Goal: Task Accomplishment & Management: Manage account settings

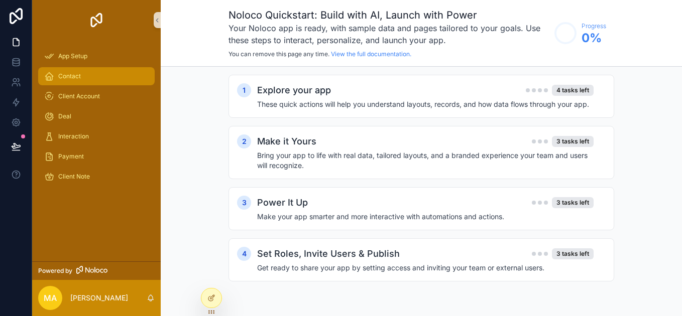
click at [152, 74] on link "Contact" at bounding box center [96, 76] width 116 height 18
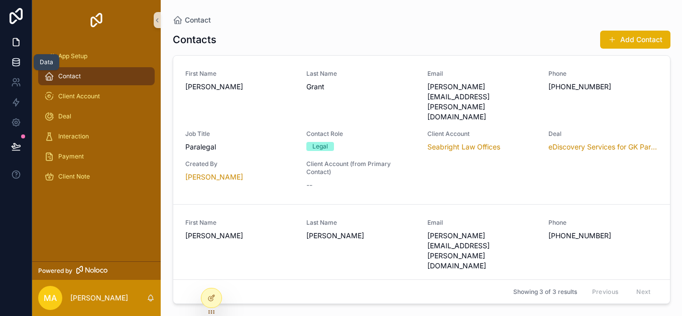
click at [21, 57] on icon at bounding box center [16, 62] width 10 height 10
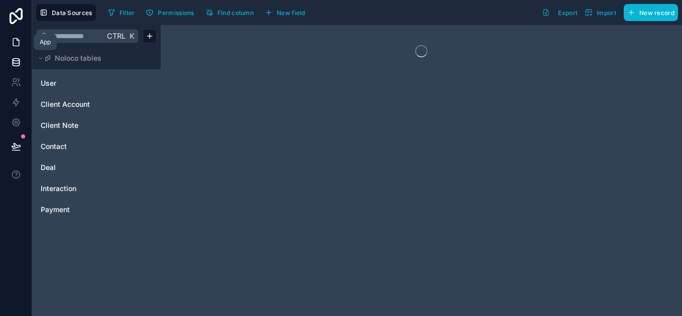
click at [15, 44] on icon at bounding box center [16, 42] width 10 height 10
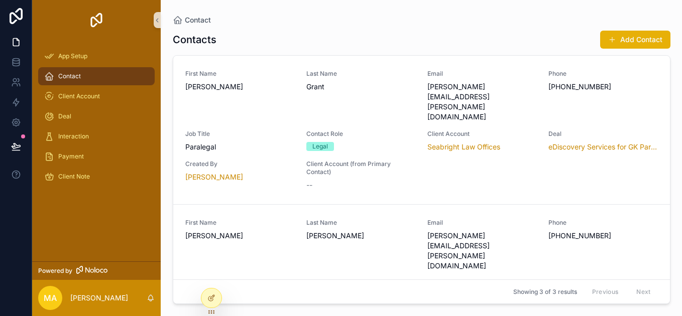
click at [150, 79] on link "Contact" at bounding box center [96, 76] width 116 height 18
click at [149, 79] on link "Contact" at bounding box center [96, 76] width 116 height 18
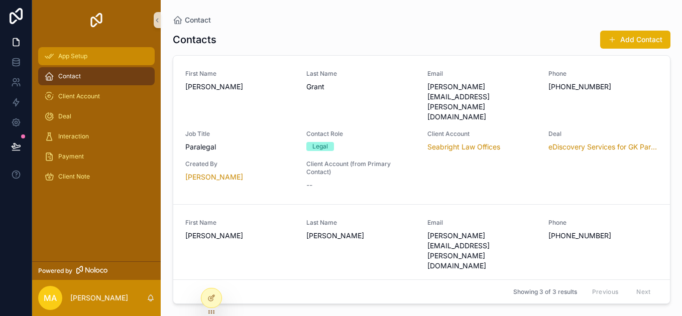
click at [88, 62] on div "App Setup" at bounding box center [96, 56] width 104 height 16
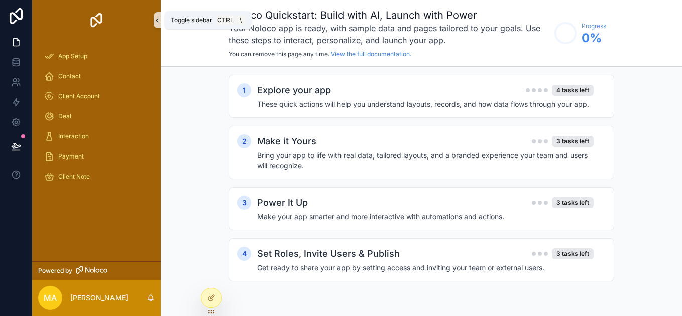
click at [158, 19] on icon "scrollable content" at bounding box center [157, 21] width 2 height 4
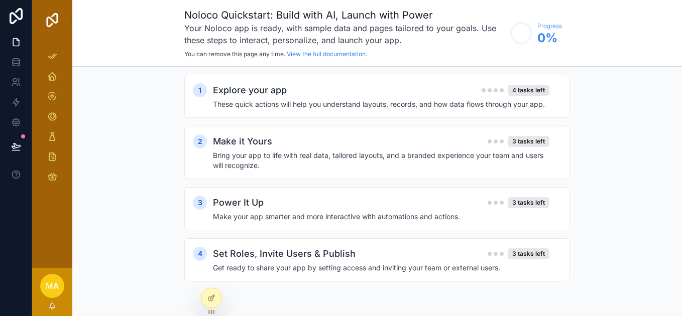
click at [80, 33] on div "Noloco Quickstart: Build with AI, Launch with Power Your Noloco app is ready, w…" at bounding box center [376, 33] width 609 height 67
click at [65, 33] on div "scrollable content" at bounding box center [52, 20] width 40 height 40
click at [64, 35] on div "scrollable content" at bounding box center [52, 20] width 40 height 40
click at [58, 39] on div "scrollable content" at bounding box center [52, 20] width 40 height 40
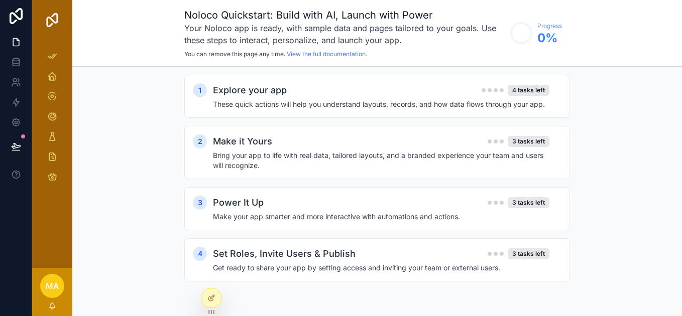
click at [58, 39] on div "scrollable content" at bounding box center [52, 20] width 40 height 40
click at [76, 274] on div "1 Explore your app 4 tasks left These quick actions will help you understand la…" at bounding box center [376, 188] width 609 height 243
click at [52, 287] on span "MA" at bounding box center [52, 286] width 13 height 12
click at [58, 117] on div "Deal" at bounding box center [52, 116] width 16 height 16
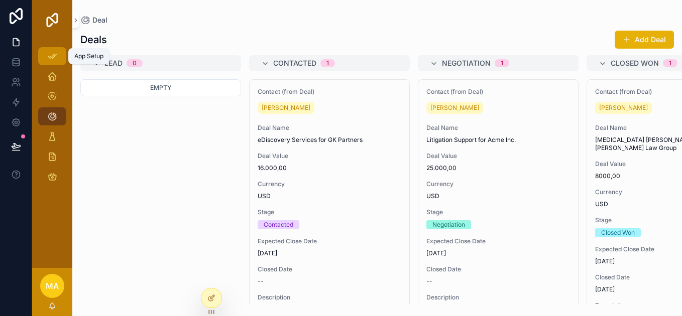
drag, startPoint x: 58, startPoint y: 117, endPoint x: 58, endPoint y: 54, distance: 63.2
drag, startPoint x: 58, startPoint y: 54, endPoint x: 71, endPoint y: 235, distance: 181.6
click at [71, 235] on div "App Setup Contact Client Account Deal Interaction Payment Client Note" at bounding box center [52, 154] width 40 height 228
click at [62, 227] on div "App Setup Contact Client Account Deal Interaction Payment Client Note" at bounding box center [52, 154] width 40 height 228
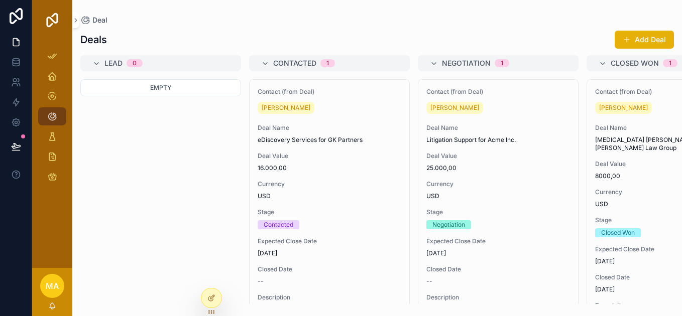
click at [49, 28] on img "scrollable content" at bounding box center [52, 20] width 16 height 16
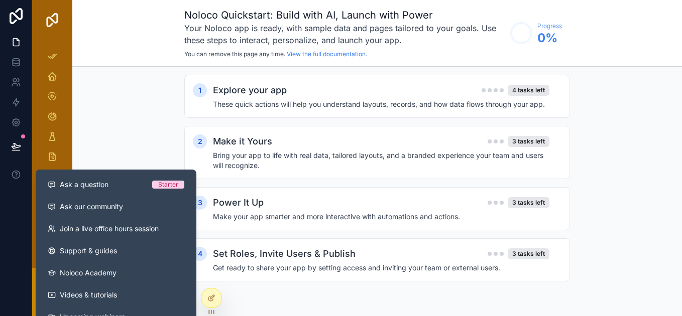
click at [16, 197] on div at bounding box center [16, 158] width 32 height 316
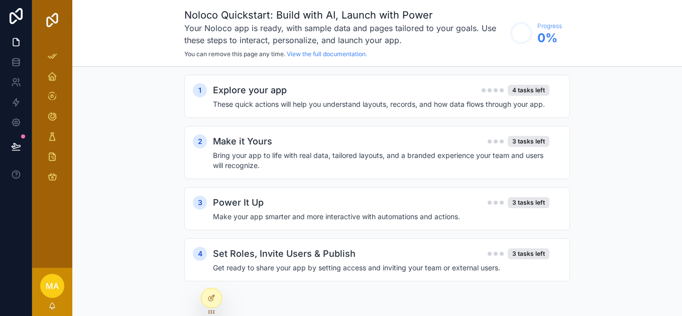
click at [16, 197] on div at bounding box center [16, 158] width 32 height 316
drag, startPoint x: 16, startPoint y: 197, endPoint x: 318, endPoint y: 277, distance: 312.6
click at [318, 277] on div "4 Set Roles, Invite Users & Publish 3 tasks left Get ready to share your app by…" at bounding box center [376, 259] width 385 height 43
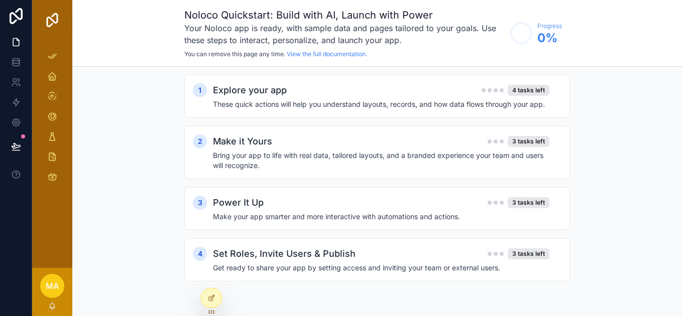
click at [156, 214] on div "1 Explore your app 4 tasks left These quick actions will help you understand la…" at bounding box center [376, 188] width 609 height 243
click at [56, 214] on div "App Setup Contact Client Account Deal Interaction Payment Client Note" at bounding box center [52, 154] width 40 height 228
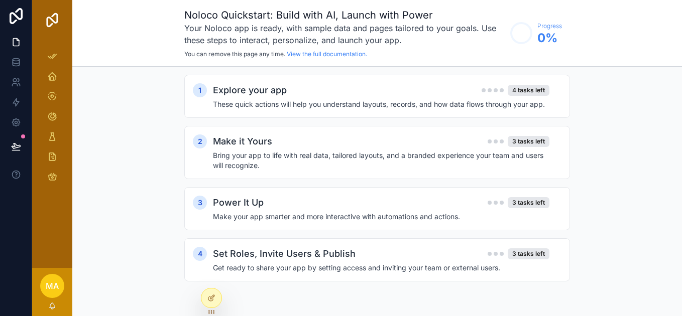
click at [57, 19] on img "scrollable content" at bounding box center [52, 20] width 16 height 16
click at [61, 24] on link "scrollable content" at bounding box center [52, 20] width 28 height 16
click at [78, 19] on div "Noloco Quickstart: Build with AI, Launch with Power Your Noloco app is ready, w…" at bounding box center [376, 33] width 609 height 67
click at [73, 19] on div "Noloco Quickstart: Build with AI, Launch with Power Your Noloco app is ready, w…" at bounding box center [376, 33] width 609 height 67
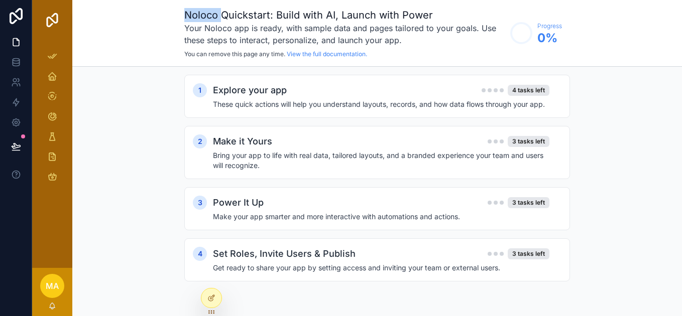
drag, startPoint x: 73, startPoint y: 19, endPoint x: 65, endPoint y: 23, distance: 9.4
click at [65, 23] on link "scrollable content" at bounding box center [52, 20] width 28 height 16
click at [66, 24] on link "scrollable content" at bounding box center [52, 20] width 28 height 16
click at [69, 23] on div "scrollable content" at bounding box center [52, 20] width 40 height 40
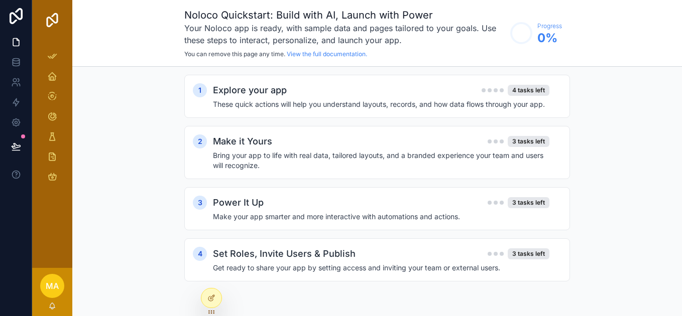
click at [74, 20] on div "Noloco Quickstart: Build with AI, Launch with Power Your Noloco app is ready, w…" at bounding box center [376, 33] width 609 height 67
click at [74, 18] on div "Noloco Quickstart: Build with AI, Launch with Power Your Noloco app is ready, w…" at bounding box center [376, 33] width 609 height 67
click at [53, 21] on img "scrollable content" at bounding box center [52, 20] width 16 height 16
click at [58, 21] on img "scrollable content" at bounding box center [52, 20] width 16 height 16
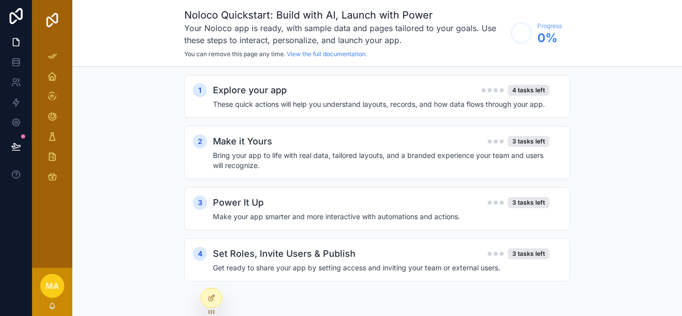
click at [75, 20] on div "Noloco Quickstart: Build with AI, Launch with Power Your Noloco app is ready, w…" at bounding box center [376, 33] width 609 height 67
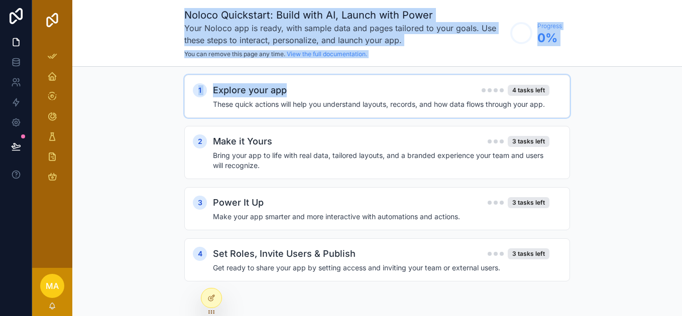
drag, startPoint x: 59, startPoint y: 28, endPoint x: 354, endPoint y: 89, distance: 301.4
click at [354, 89] on div "App Setup Contact Client Account Deal Interaction Payment Client Note MA [PERSO…" at bounding box center [356, 158] width 649 height 316
drag, startPoint x: 354, startPoint y: 89, endPoint x: 95, endPoint y: 65, distance: 260.6
click at [95, 65] on div "Noloco Quickstart: Build with AI, Launch with Power Your Noloco app is ready, w…" at bounding box center [376, 33] width 609 height 67
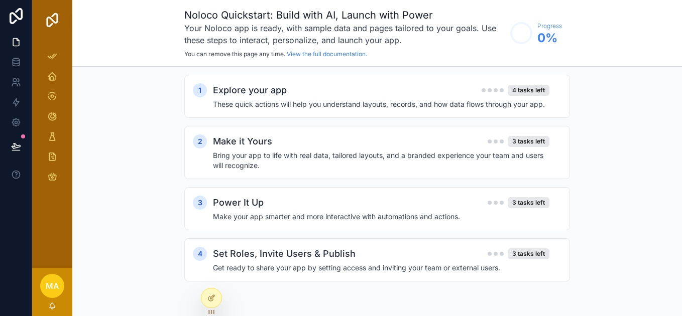
click at [185, 19] on h1 "Noloco Quickstart: Build with AI, Launch with Power" at bounding box center [344, 15] width 321 height 14
click at [51, 10] on div "scrollable content" at bounding box center [52, 20] width 40 height 40
click at [56, 19] on img "scrollable content" at bounding box center [52, 20] width 16 height 16
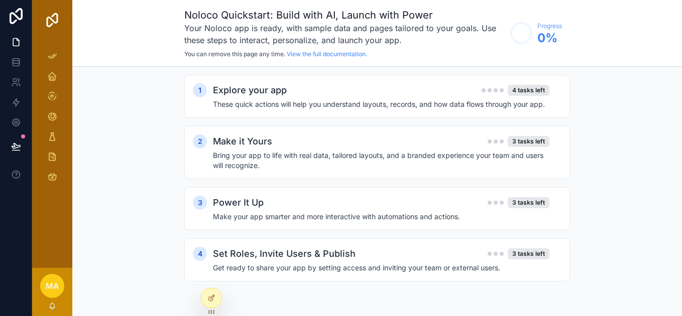
click at [56, 19] on img "scrollable content" at bounding box center [52, 20] width 16 height 16
click at [14, 16] on icon at bounding box center [16, 16] width 20 height 16
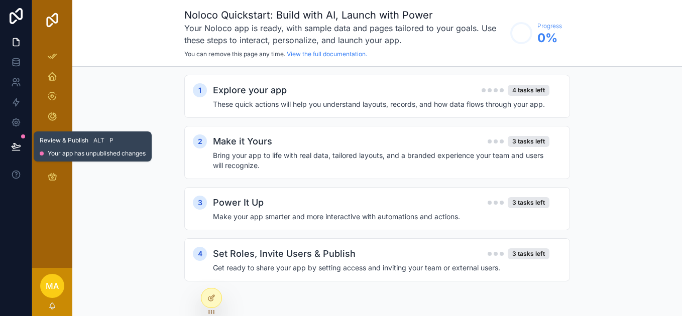
click at [20, 151] on icon at bounding box center [16, 151] width 8 height 0
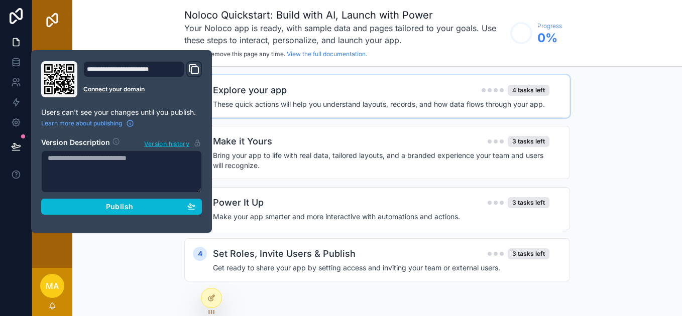
click at [270, 92] on h2 "Explore your app" at bounding box center [250, 90] width 74 height 14
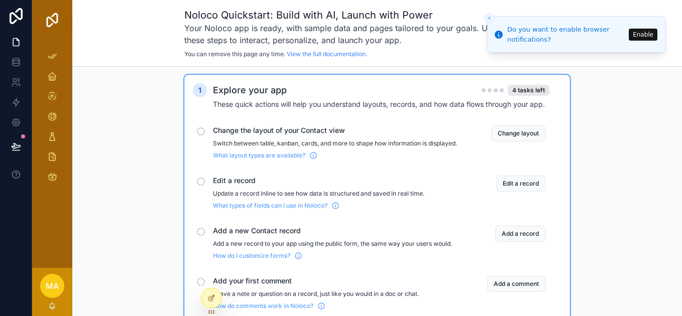
click at [489, 20] on icon "Close toast" at bounding box center [489, 18] width 6 height 6
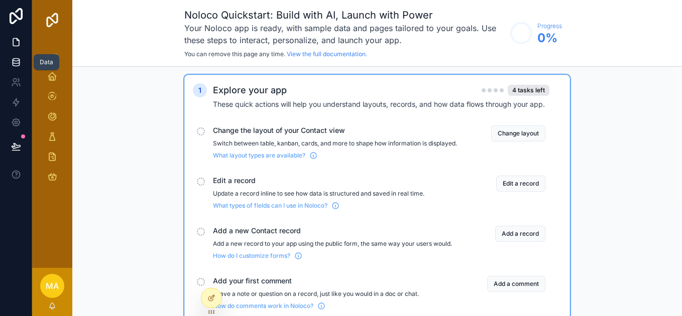
click at [17, 61] on icon at bounding box center [16, 60] width 7 height 3
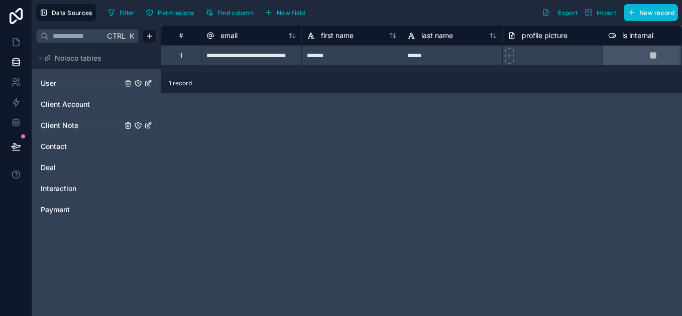
click at [148, 83] on icon "User" at bounding box center [148, 83] width 8 height 8
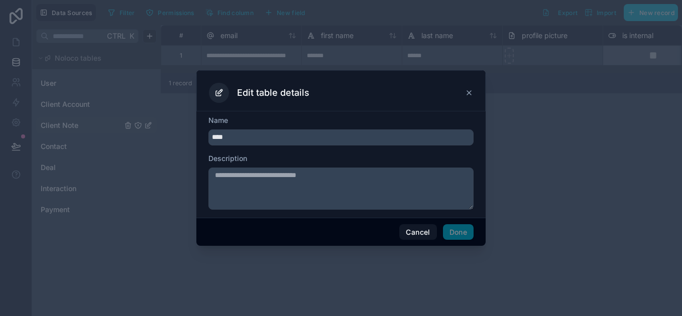
click at [467, 94] on icon at bounding box center [469, 93] width 4 height 4
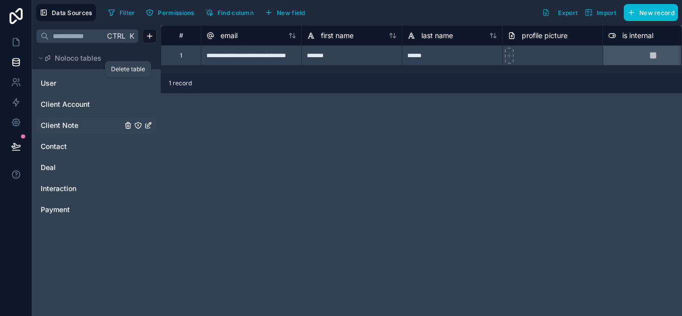
drag, startPoint x: 126, startPoint y: 84, endPoint x: 125, endPoint y: 66, distance: 17.6
click at [125, 66] on div "Delete table" at bounding box center [128, 69] width 34 height 8
click at [126, 68] on div "Delete table" at bounding box center [128, 69] width 34 height 8
drag, startPoint x: 126, startPoint y: 68, endPoint x: 49, endPoint y: 89, distance: 80.2
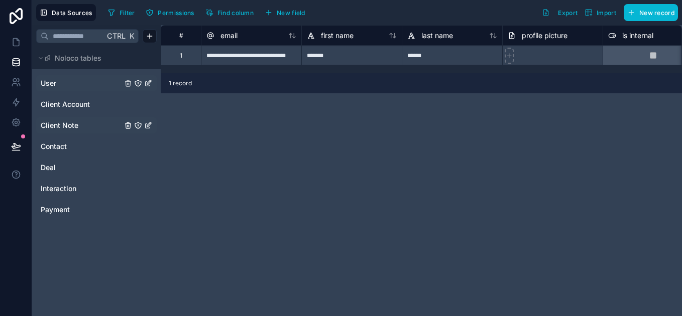
click at [49, 89] on div "User" at bounding box center [96, 83] width 120 height 16
click at [51, 88] on div "User" at bounding box center [96, 83] width 120 height 16
click at [125, 72] on div "User Client Account Client Note Contact Deal Interaction Payment" at bounding box center [96, 146] width 120 height 150
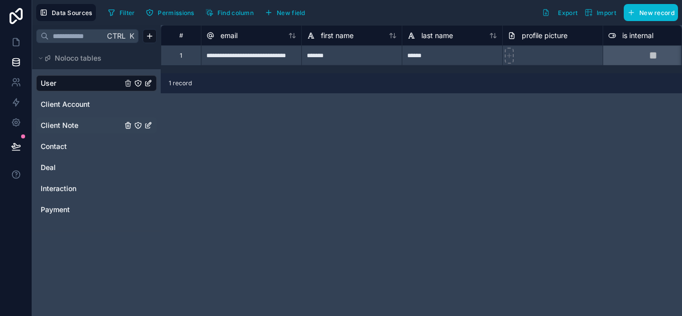
click at [61, 96] on div "User Client Account Client Note Contact Deal Interaction Payment" at bounding box center [96, 146] width 120 height 150
click at [66, 100] on span "Client Account" at bounding box center [65, 104] width 49 height 10
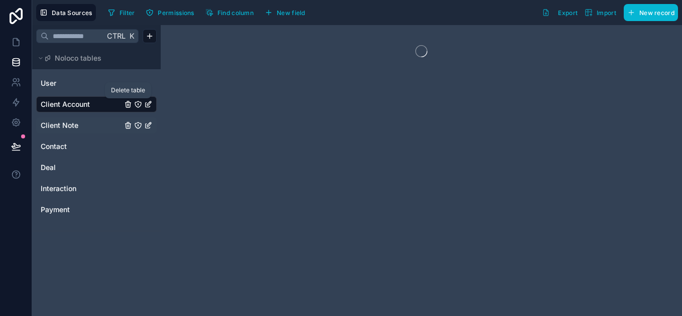
click at [129, 101] on icon "Client Account" at bounding box center [128, 102] width 2 height 2
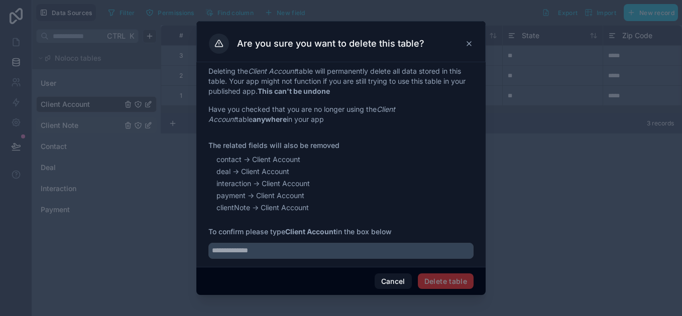
click at [441, 286] on span "Delete table" at bounding box center [446, 282] width 56 height 16
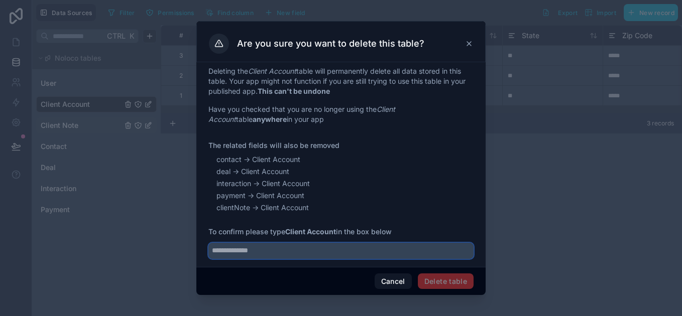
click at [385, 258] on input "text" at bounding box center [340, 251] width 265 height 16
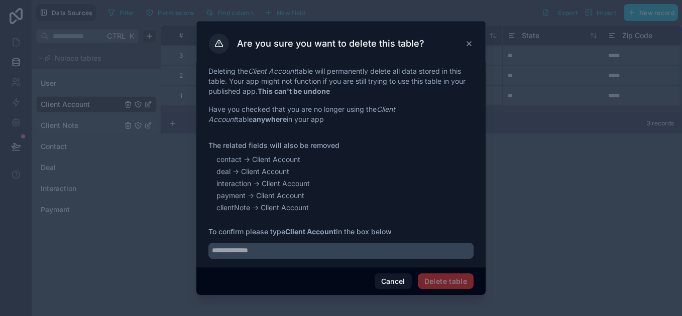
click at [437, 277] on span "Delete table" at bounding box center [446, 282] width 56 height 16
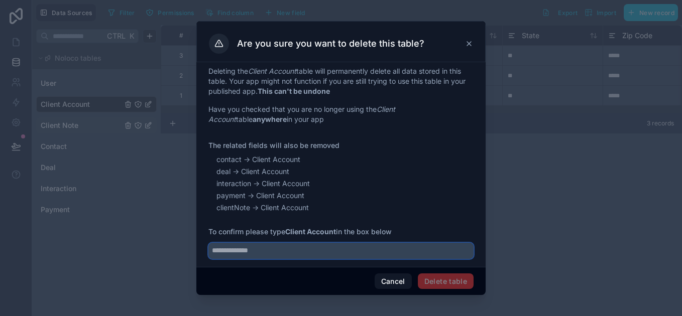
click at [295, 247] on input "text" at bounding box center [340, 251] width 265 height 16
type input "**********"
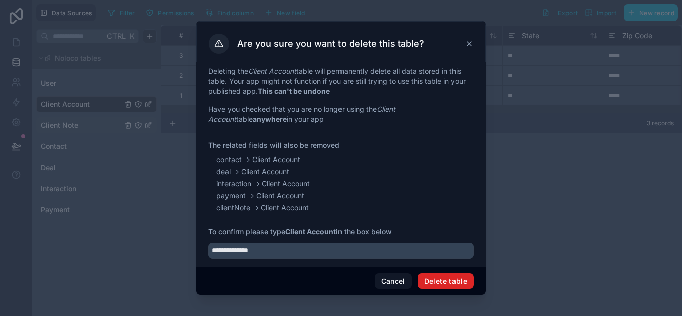
click at [444, 282] on button "Delete table" at bounding box center [446, 282] width 56 height 16
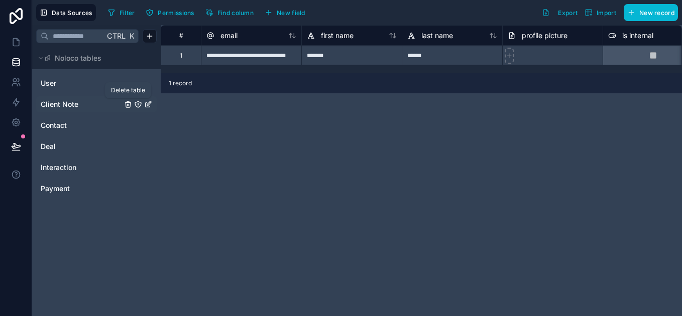
click at [128, 105] on icon "Client Note" at bounding box center [128, 105] width 0 height 2
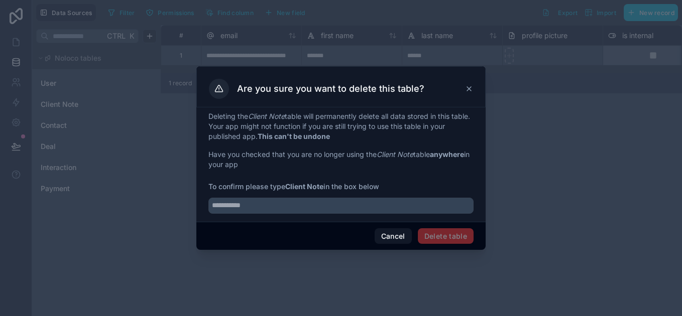
click at [351, 217] on div "Deleting the Client Note table will permanently delete all data stored in this …" at bounding box center [340, 164] width 289 height 114
click at [348, 214] on div "Deleting the Client Note table will permanently delete all data stored in this …" at bounding box center [340, 164] width 289 height 114
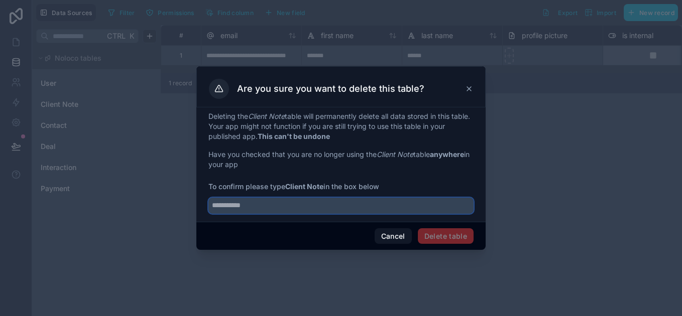
click at [343, 206] on input "text" at bounding box center [340, 206] width 265 height 16
type input "**********"
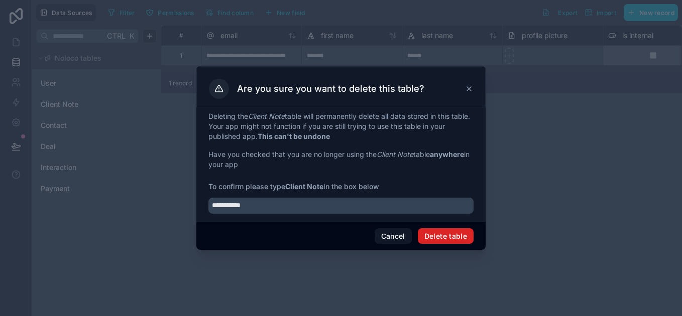
click at [449, 233] on button "Delete table" at bounding box center [446, 236] width 56 height 16
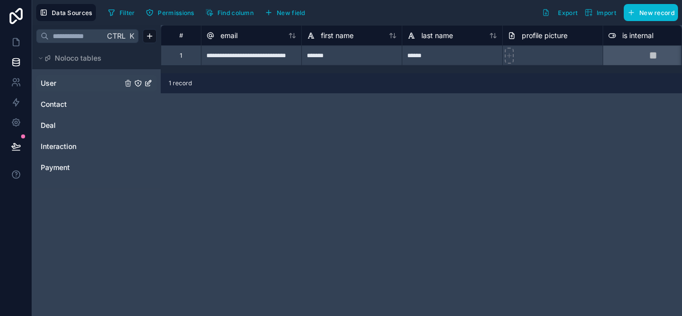
click at [129, 82] on div "User" at bounding box center [96, 83] width 120 height 16
click at [75, 101] on link "Contact" at bounding box center [81, 104] width 81 height 10
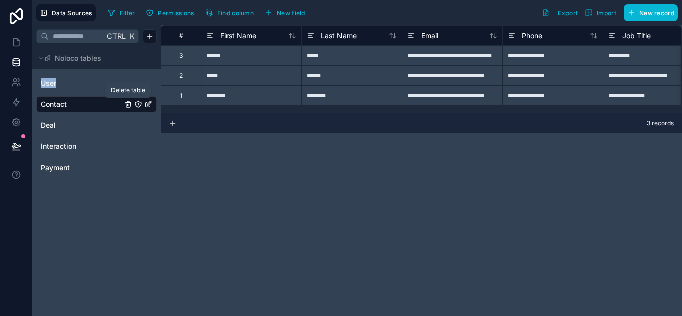
click at [125, 104] on icon "Contact" at bounding box center [127, 105] width 5 height 5
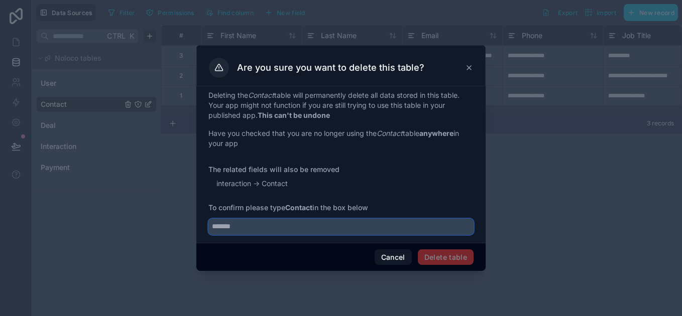
click at [327, 231] on input "text" at bounding box center [340, 227] width 265 height 16
type input "*******"
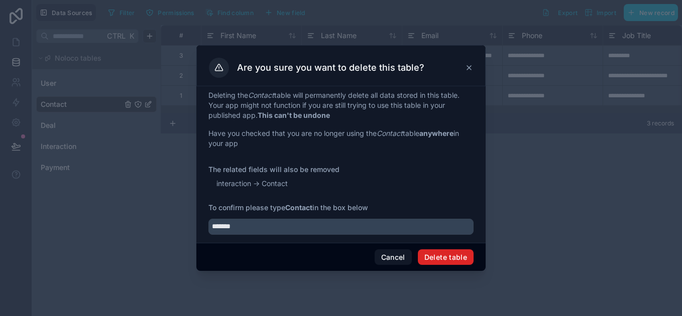
click at [460, 259] on button "Delete table" at bounding box center [446, 257] width 56 height 16
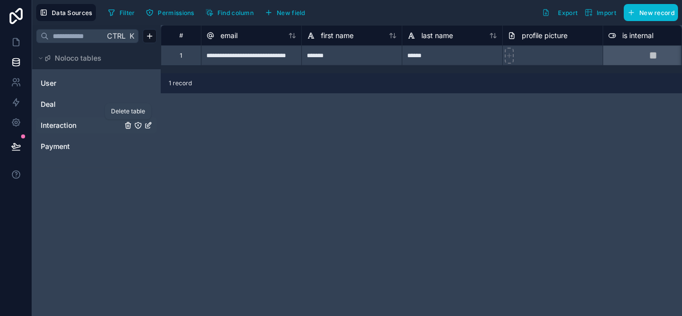
click at [125, 124] on icon "Interaction" at bounding box center [128, 124] width 6 height 0
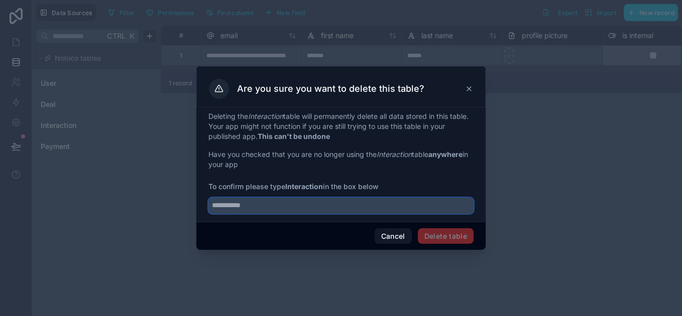
click at [272, 204] on input "text" at bounding box center [340, 206] width 265 height 16
type input "**********"
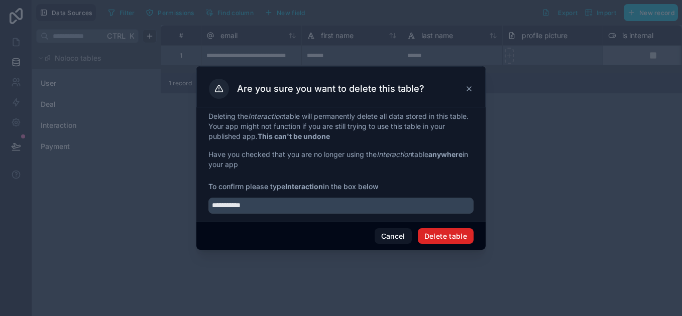
click at [467, 235] on button "Delete table" at bounding box center [446, 236] width 56 height 16
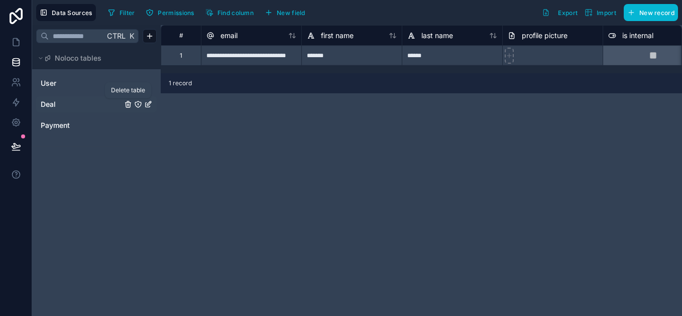
click at [130, 105] on icon "Deal" at bounding box center [127, 105] width 5 height 5
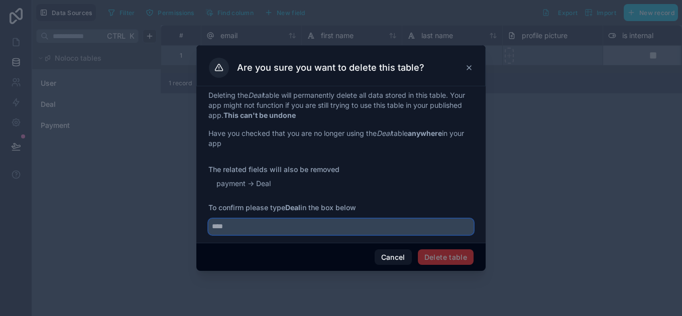
click at [327, 227] on input "text" at bounding box center [340, 227] width 265 height 16
type input "****"
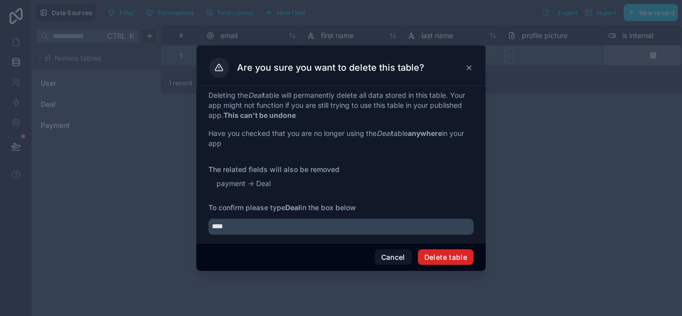
click at [428, 257] on button "Delete table" at bounding box center [446, 257] width 56 height 16
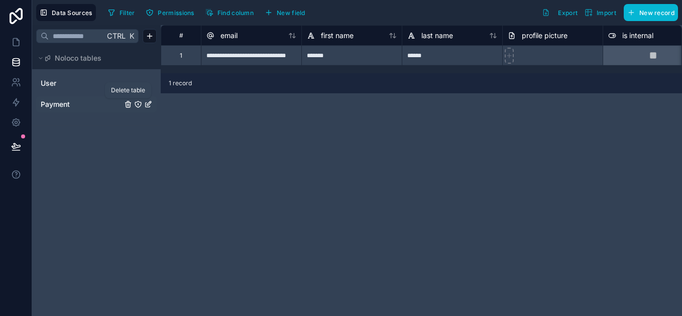
click at [124, 105] on icon "Payment" at bounding box center [128, 104] width 8 height 8
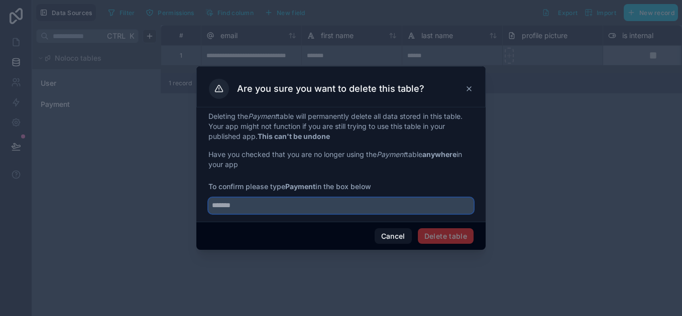
click at [317, 209] on input "text" at bounding box center [340, 206] width 265 height 16
type input "*******"
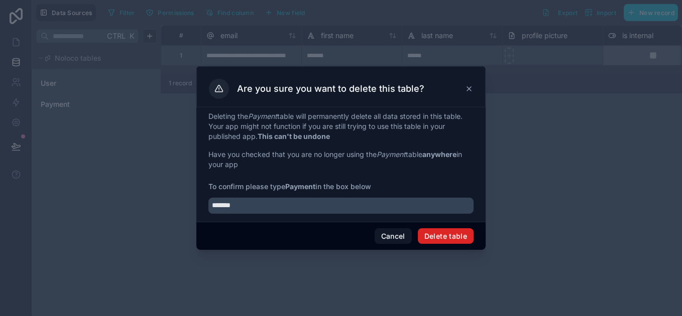
click at [455, 230] on button "Delete table" at bounding box center [446, 236] width 56 height 16
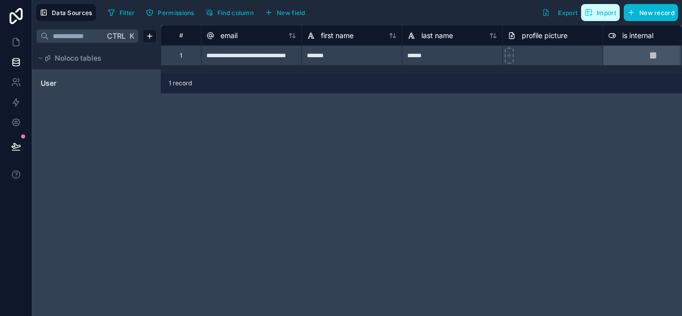
click at [599, 13] on span "Import" at bounding box center [606, 13] width 20 height 8
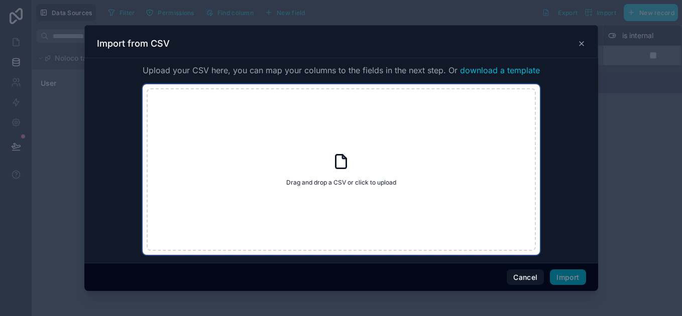
click at [335, 172] on div "Drag and drop a CSV or click to upload Drag and drop a CSV or click to upload" at bounding box center [341, 169] width 389 height 163
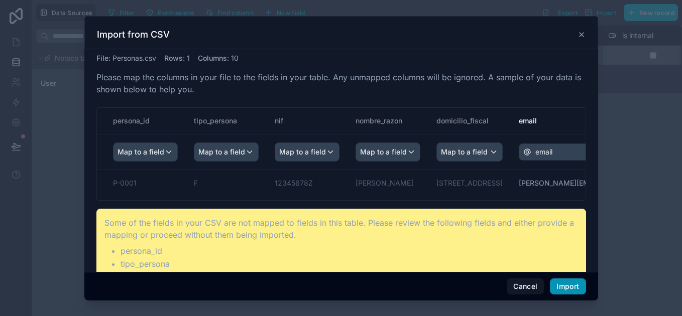
click at [569, 294] on button "Import" at bounding box center [568, 287] width 36 height 16
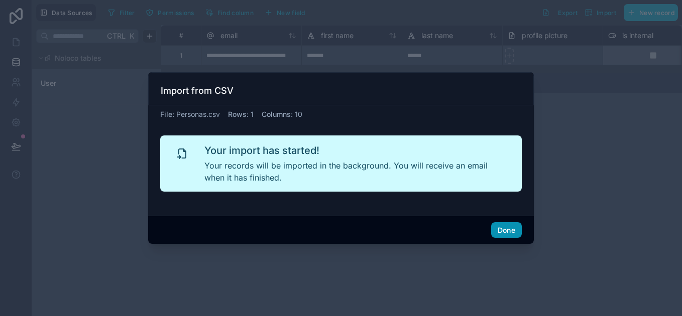
click at [504, 232] on button "Done" at bounding box center [506, 230] width 31 height 16
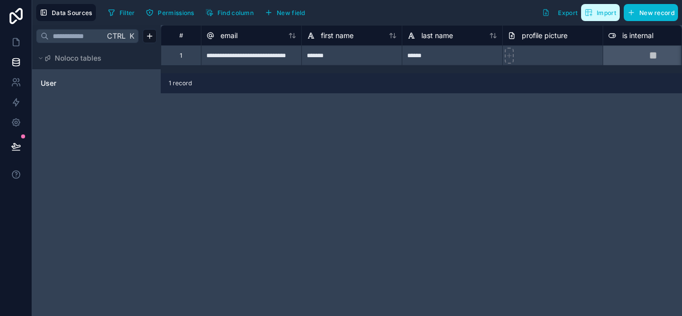
drag, startPoint x: 75, startPoint y: 96, endPoint x: 600, endPoint y: 17, distance: 530.9
click at [600, 17] on button "Import" at bounding box center [600, 12] width 39 height 17
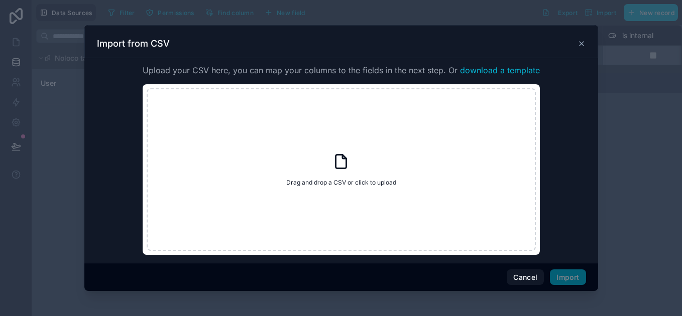
click at [581, 41] on icon at bounding box center [581, 44] width 8 height 8
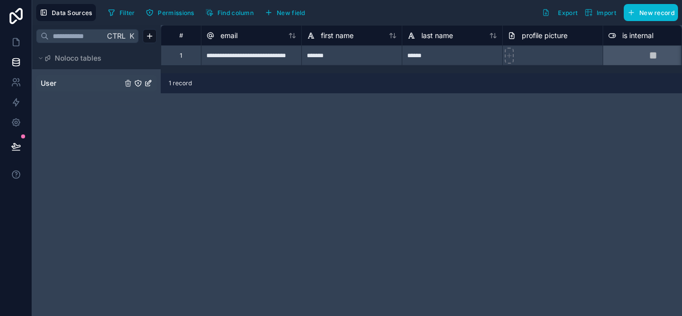
click at [47, 90] on div "User" at bounding box center [96, 83] width 120 height 16
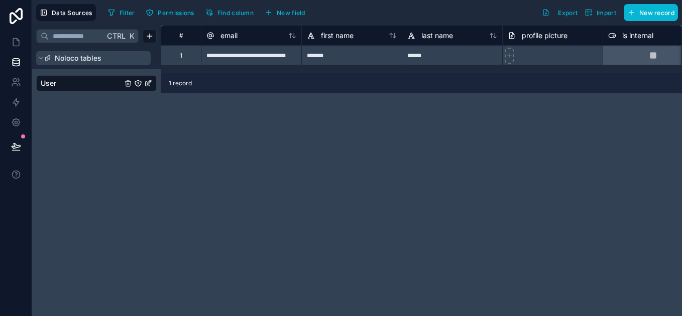
click at [69, 59] on span "Noloco tables" at bounding box center [78, 58] width 47 height 10
click at [79, 63] on button "Noloco tables" at bounding box center [93, 58] width 114 height 14
drag, startPoint x: 88, startPoint y: 114, endPoint x: 69, endPoint y: 117, distance: 19.8
click at [69, 117] on div "Ctrl K Noloco tables User" at bounding box center [96, 170] width 128 height 291
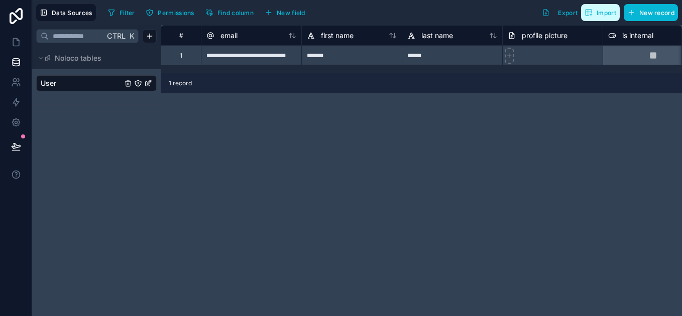
drag, startPoint x: 68, startPoint y: 114, endPoint x: 604, endPoint y: 9, distance: 546.8
click at [604, 9] on span "Import" at bounding box center [606, 13] width 20 height 8
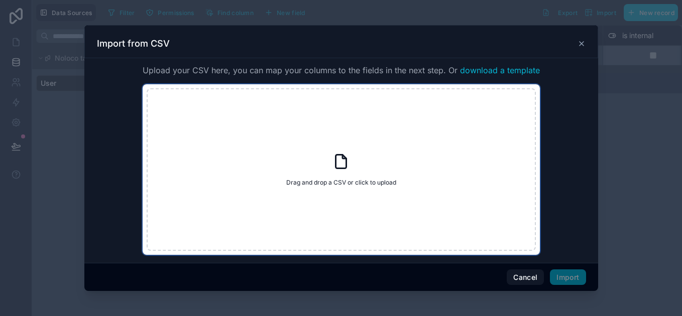
click at [358, 167] on div "Drag and drop a CSV or click to upload Drag and drop a CSV or click to upload" at bounding box center [341, 169] width 389 height 163
type input "**********"
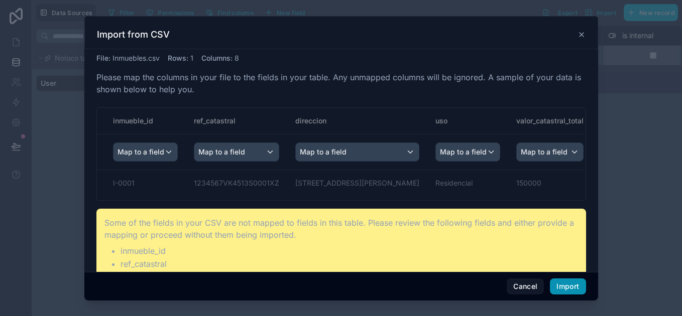
click at [559, 287] on button "Import" at bounding box center [568, 287] width 36 height 16
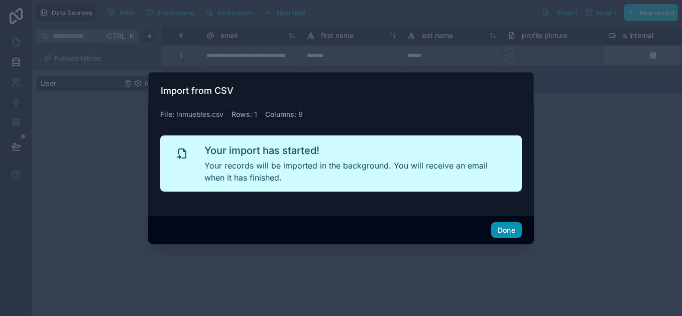
click at [511, 229] on button "Done" at bounding box center [506, 230] width 31 height 16
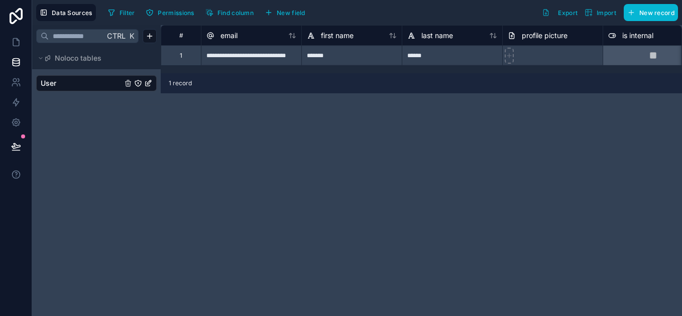
drag, startPoint x: 330, startPoint y: 73, endPoint x: 411, endPoint y: 81, distance: 80.7
click at [411, 81] on div "1 record" at bounding box center [421, 83] width 521 height 20
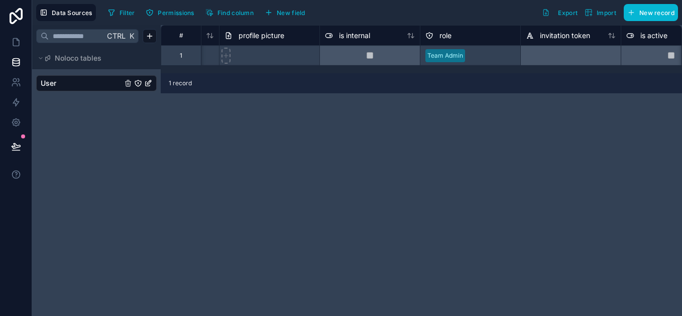
scroll to position [0, 339]
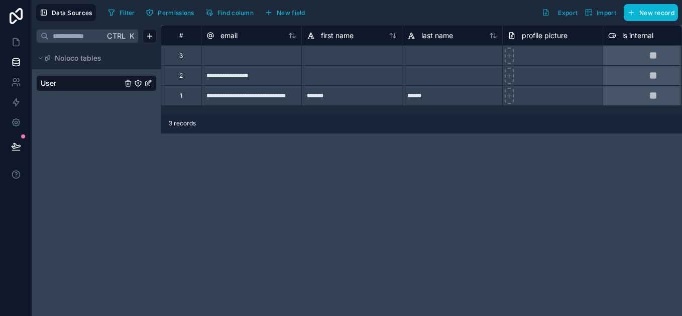
click at [194, 121] on span "3 records" at bounding box center [182, 123] width 27 height 8
click at [187, 122] on span "3 records" at bounding box center [182, 123] width 27 height 8
drag, startPoint x: 187, startPoint y: 122, endPoint x: 213, endPoint y: 216, distance: 97.4
click at [213, 216] on div "**********" at bounding box center [421, 170] width 521 height 291
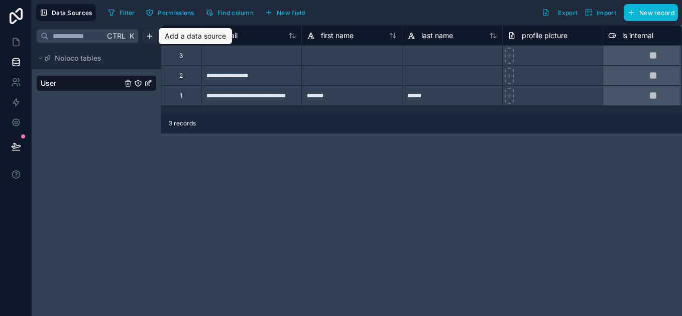
click at [149, 37] on html "**********" at bounding box center [341, 158] width 682 height 316
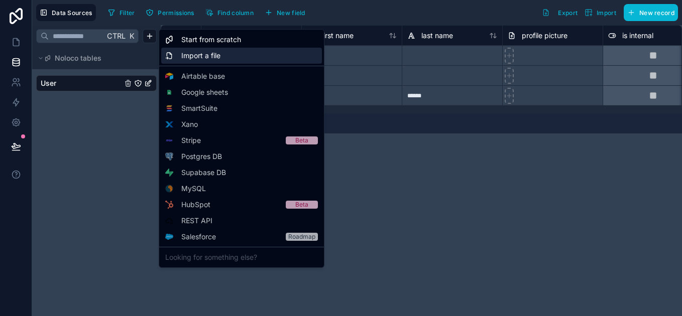
click at [193, 56] on span "Import a file" at bounding box center [200, 56] width 39 height 10
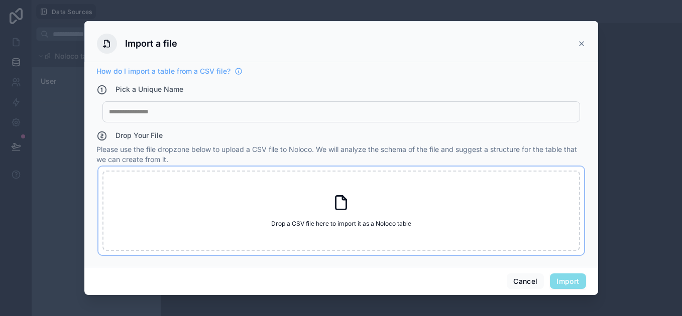
click at [344, 202] on icon at bounding box center [341, 203] width 18 height 18
type input "**********"
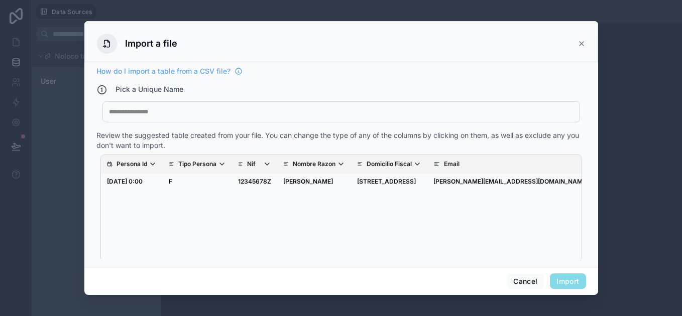
click at [179, 112] on div at bounding box center [341, 112] width 464 height 8
click at [563, 282] on button "Import" at bounding box center [568, 282] width 36 height 16
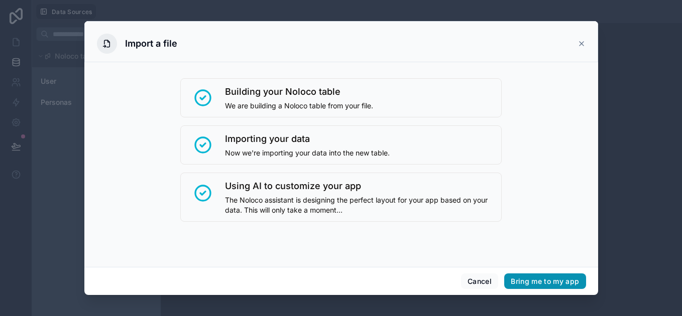
click at [527, 285] on button "Bring me to my app" at bounding box center [544, 282] width 81 height 16
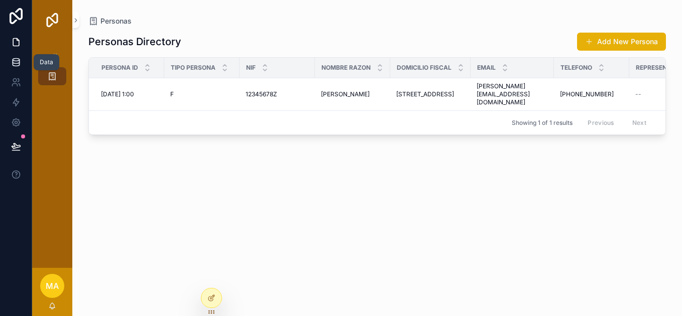
click at [13, 61] on icon at bounding box center [16, 62] width 7 height 4
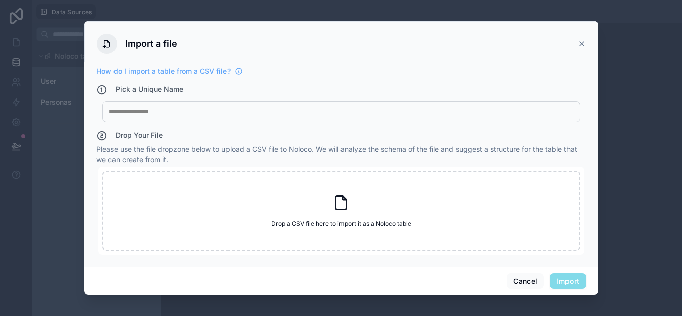
click at [580, 45] on icon at bounding box center [581, 44] width 4 height 4
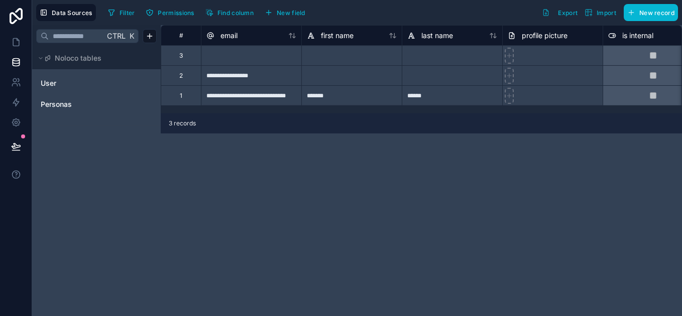
click at [172, 79] on div "2" at bounding box center [181, 75] width 40 height 20
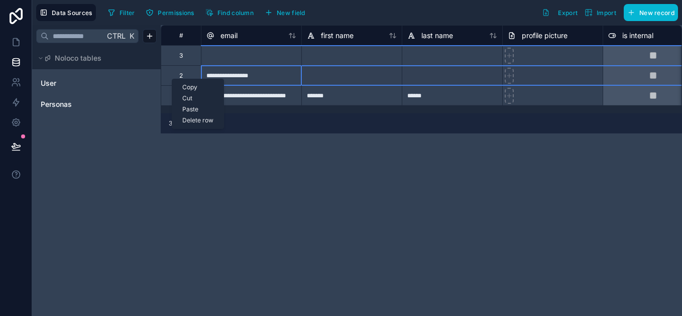
click at [204, 119] on div "Delete row" at bounding box center [197, 120] width 51 height 11
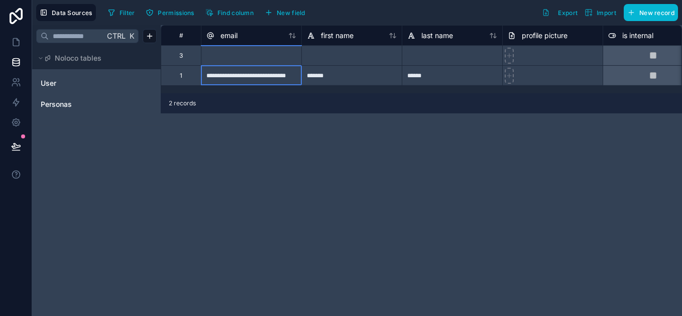
click at [217, 57] on div at bounding box center [251, 55] width 100 height 20
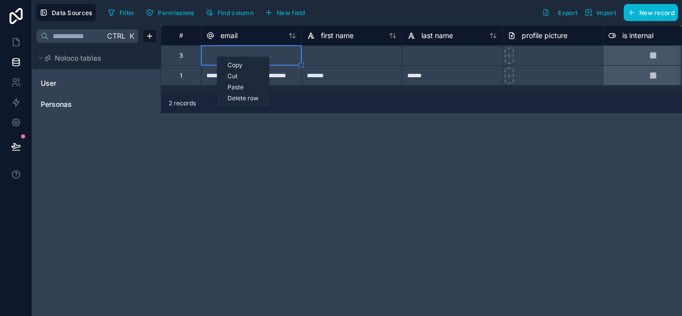
click at [240, 96] on div "Delete row" at bounding box center [242, 98] width 51 height 11
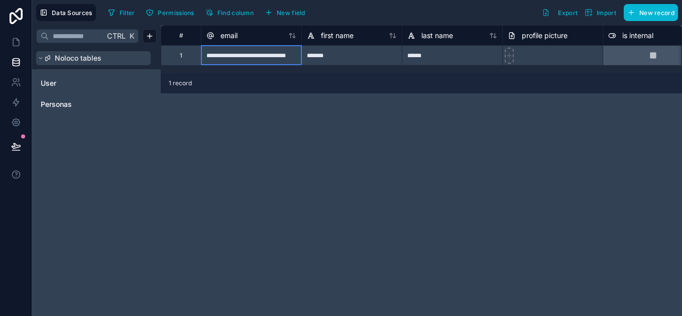
click at [118, 61] on button "Noloco tables" at bounding box center [93, 58] width 114 height 14
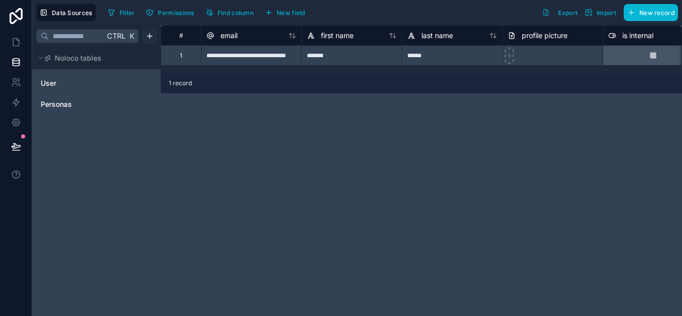
click at [146, 37] on html "**********" at bounding box center [341, 158] width 682 height 316
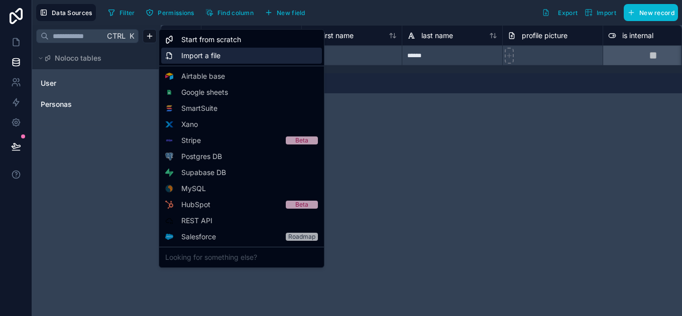
click at [200, 55] on span "Import a file" at bounding box center [200, 56] width 39 height 10
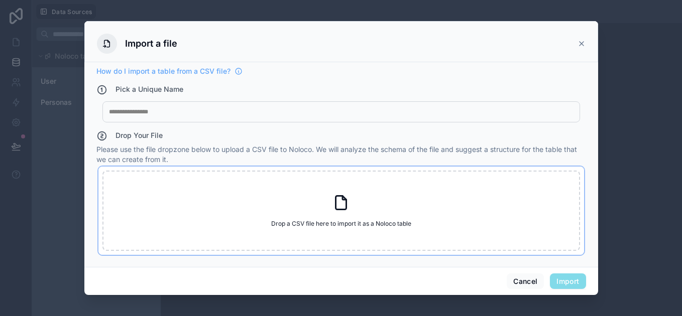
click at [192, 174] on div "Drop a CSV file here to import it as a Noloco table Drop a CSV file here to imp…" at bounding box center [340, 211] width 477 height 80
type input "**********"
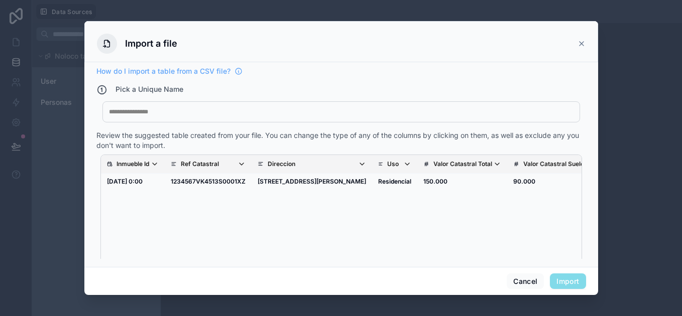
click at [227, 111] on div at bounding box center [341, 112] width 464 height 8
click at [579, 287] on button "Import" at bounding box center [568, 282] width 36 height 16
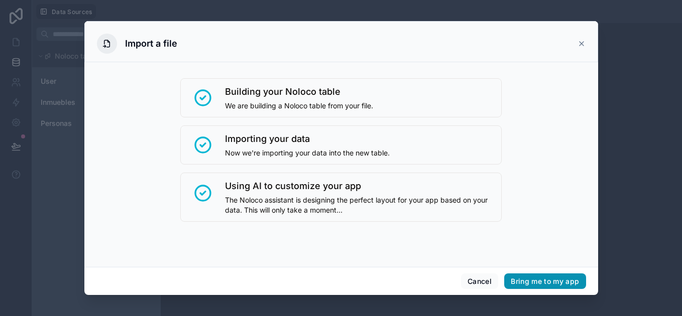
click at [525, 283] on button "Bring me to my app" at bounding box center [544, 282] width 81 height 16
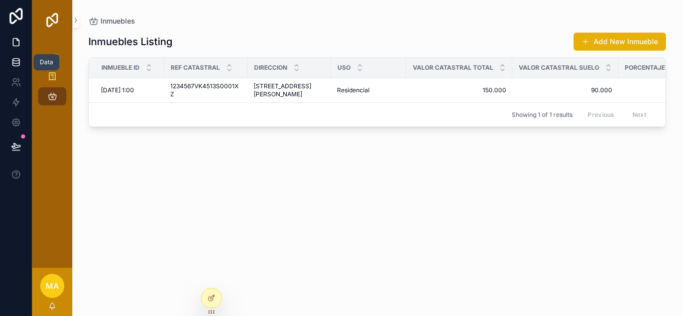
click at [13, 64] on icon at bounding box center [16, 62] width 10 height 10
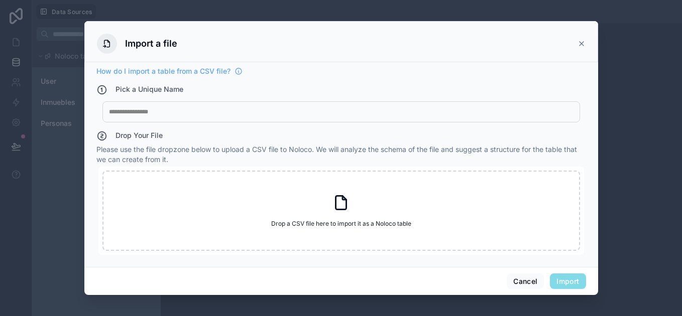
click at [136, 112] on div at bounding box center [341, 112] width 464 height 8
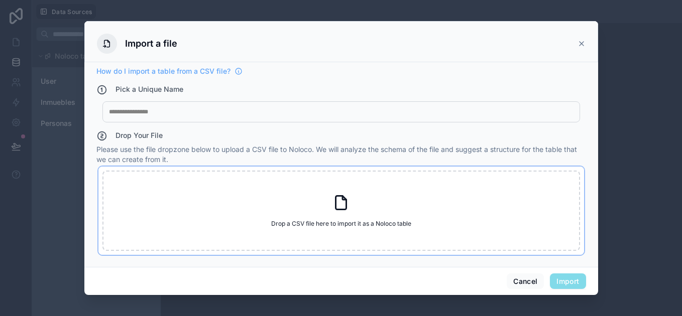
click at [180, 194] on div "Drop a CSV file here to import it as a Noloco table Drop a CSV file here to imp…" at bounding box center [340, 211] width 477 height 80
type input "**********"
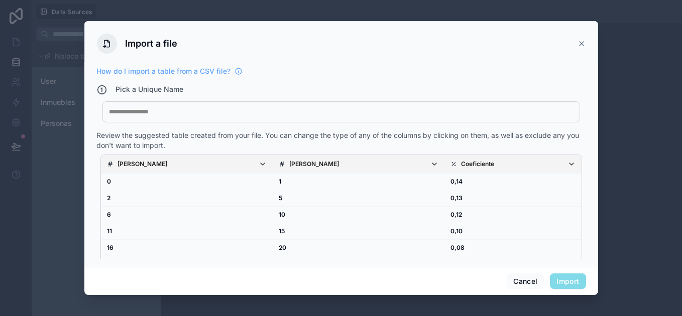
click at [274, 115] on div at bounding box center [341, 112] width 464 height 8
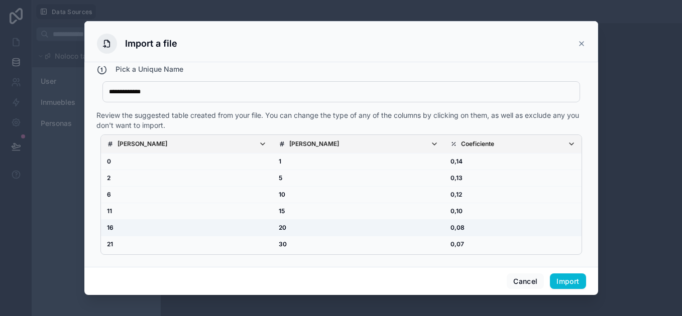
scroll to position [20, 0]
click at [560, 283] on button "Import" at bounding box center [568, 282] width 36 height 16
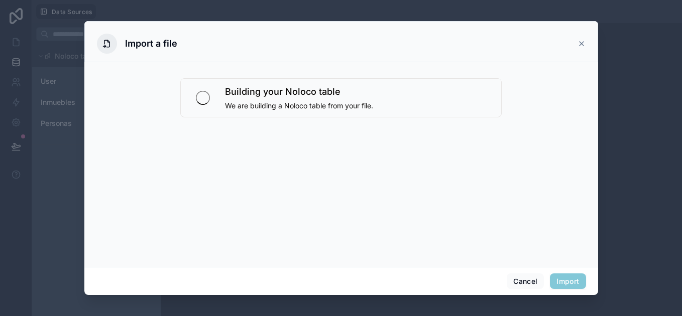
scroll to position [0, 0]
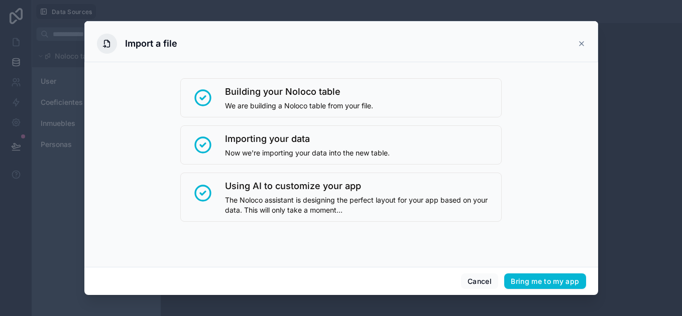
click at [580, 42] on icon at bounding box center [581, 44] width 8 height 8
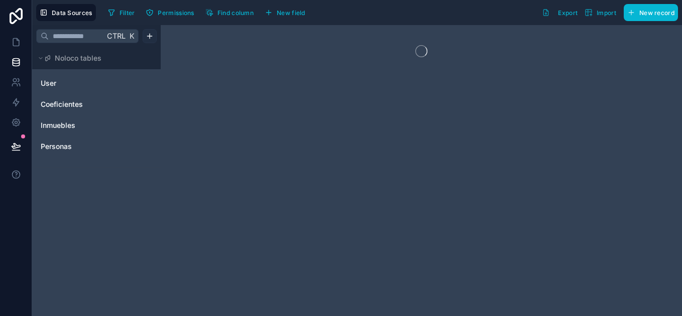
click at [149, 33] on html "Data Sources Filter Permissions Find column New field Export Import New record …" at bounding box center [341, 158] width 682 height 316
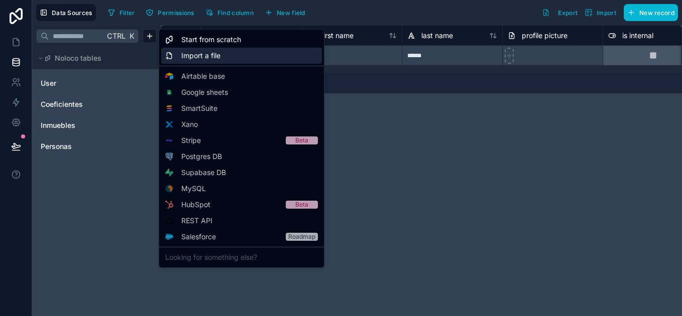
click at [207, 57] on span "Import a file" at bounding box center [200, 56] width 39 height 10
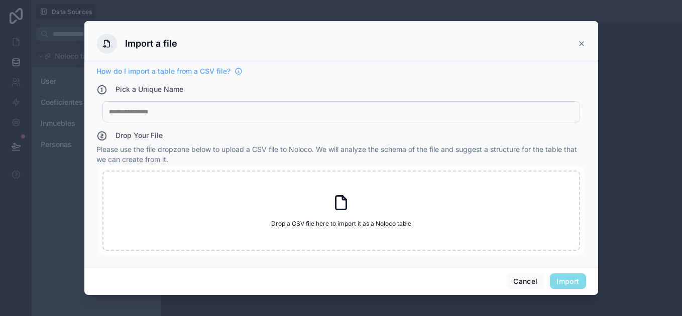
click at [202, 112] on div at bounding box center [341, 112] width 464 height 8
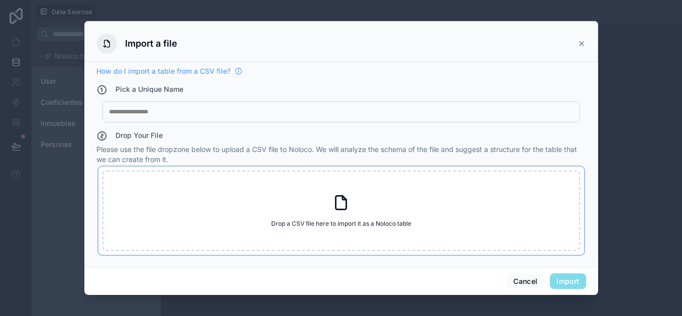
click at [199, 185] on div "Drop a CSV file here to import it as a Noloco table Drop a CSV file here to imp…" at bounding box center [340, 211] width 477 height 80
type input "**********"
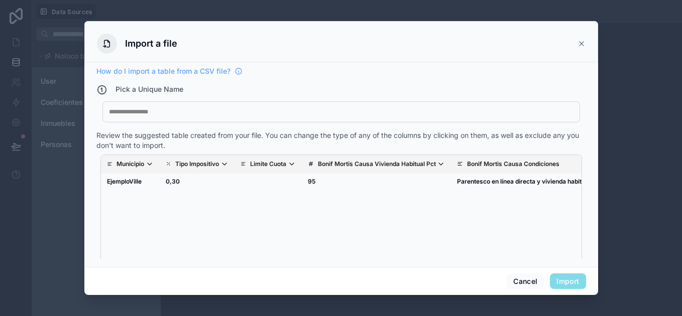
click at [244, 108] on div at bounding box center [341, 112] width 464 height 8
click at [561, 282] on button "Import" at bounding box center [568, 282] width 36 height 16
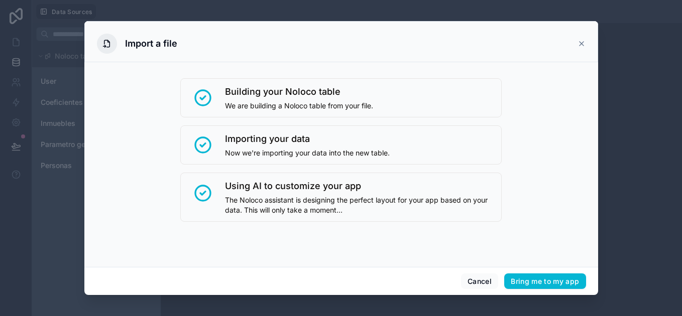
click at [580, 41] on icon at bounding box center [581, 44] width 8 height 8
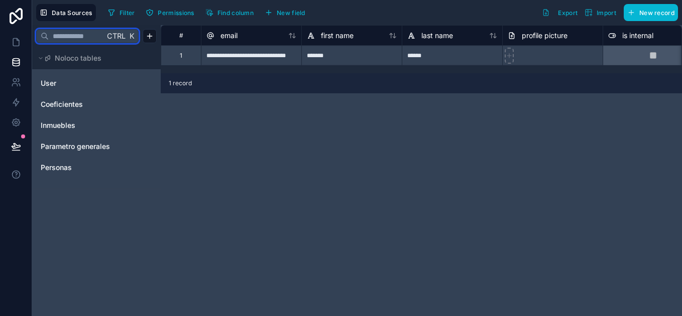
click at [88, 36] on input "text" at bounding box center [77, 36] width 56 height 18
click at [152, 33] on html "**********" at bounding box center [341, 158] width 682 height 316
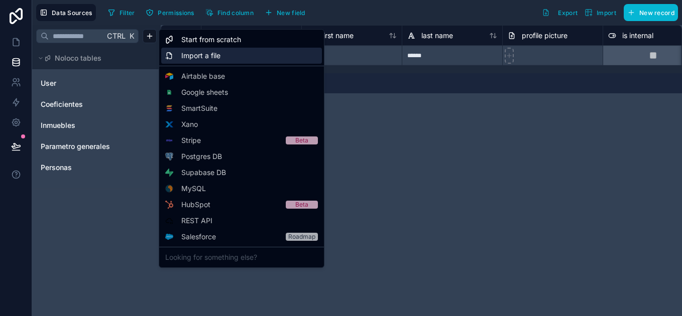
click at [218, 57] on span "Import a file" at bounding box center [200, 56] width 39 height 10
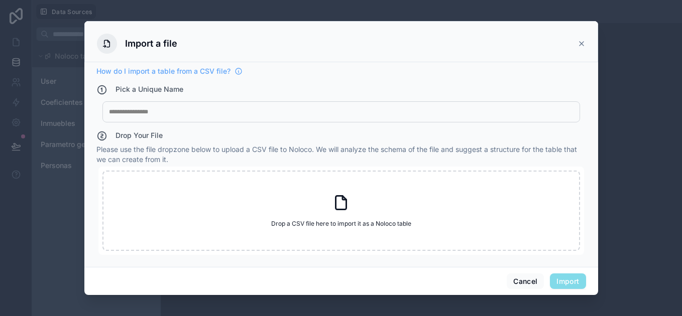
click at [177, 108] on div at bounding box center [341, 112] width 464 height 8
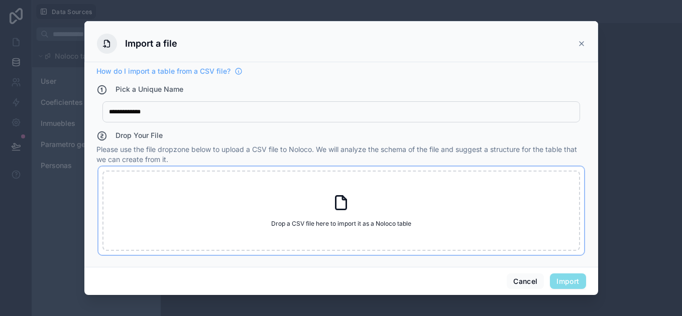
click at [443, 236] on div "Drop a CSV file here to import it as a Noloco table Drop a CSV file here to imp…" at bounding box center [340, 211] width 477 height 80
type input "**********"
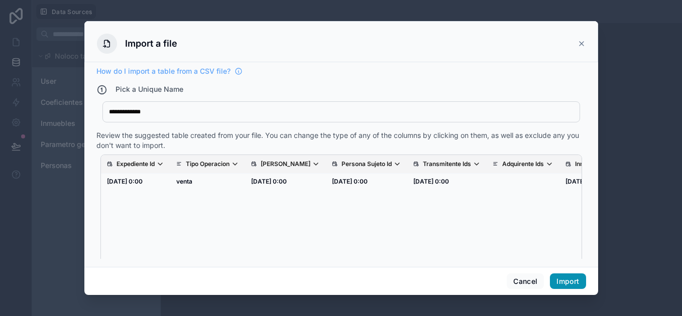
click at [563, 281] on button "Import" at bounding box center [568, 282] width 36 height 16
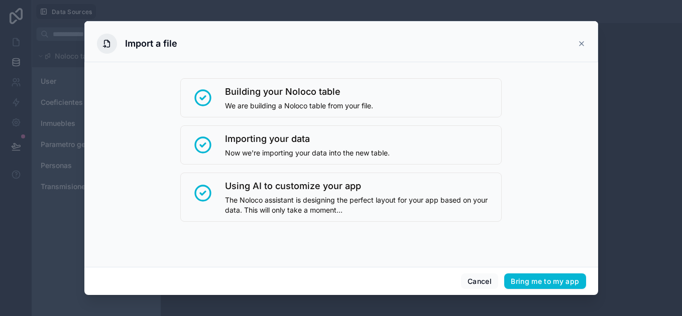
click at [581, 43] on icon at bounding box center [581, 44] width 8 height 8
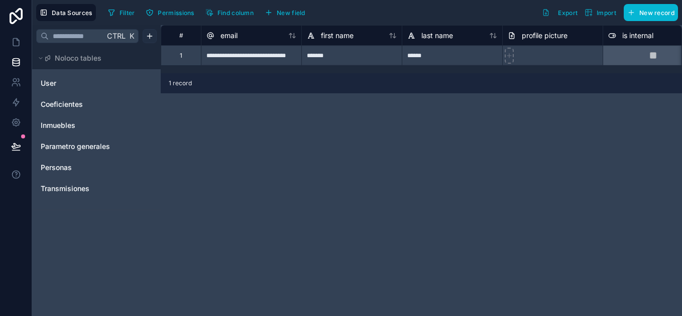
click at [147, 38] on html "**********" at bounding box center [341, 158] width 682 height 316
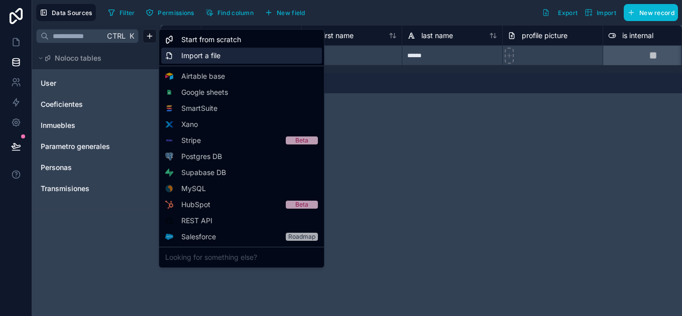
click at [223, 55] on div "Import a file" at bounding box center [241, 56] width 161 height 16
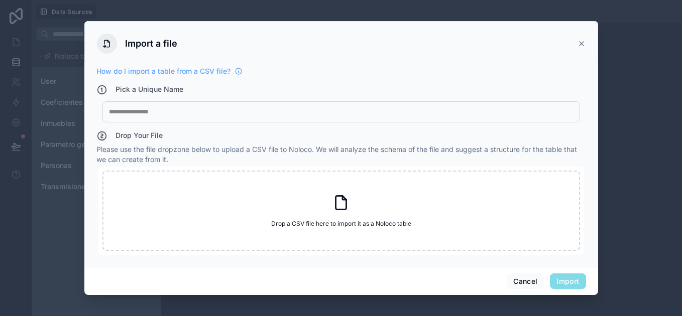
click at [277, 101] on div "My Imported File" at bounding box center [340, 111] width 477 height 21
click at [285, 110] on div at bounding box center [341, 112] width 464 height 8
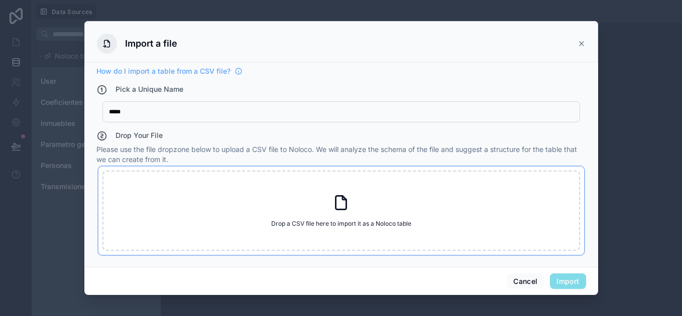
click at [345, 209] on icon at bounding box center [341, 203] width 11 height 14
type input "**********"
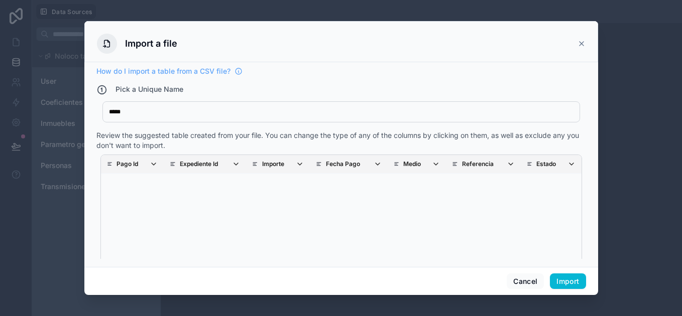
click at [203, 112] on div "*****" at bounding box center [337, 112] width 457 height 8
click at [567, 285] on button "Import" at bounding box center [568, 282] width 36 height 16
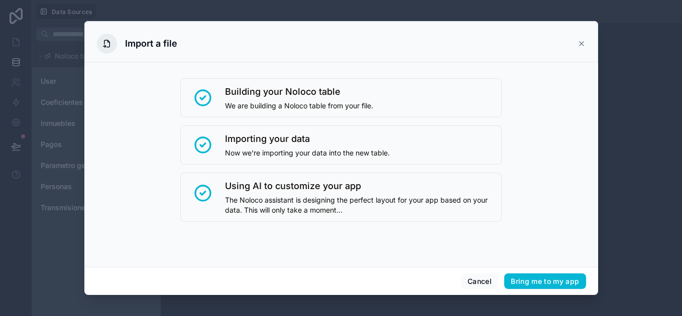
click at [575, 43] on div "Import a file" at bounding box center [341, 44] width 488 height 20
click at [583, 43] on icon at bounding box center [581, 44] width 8 height 8
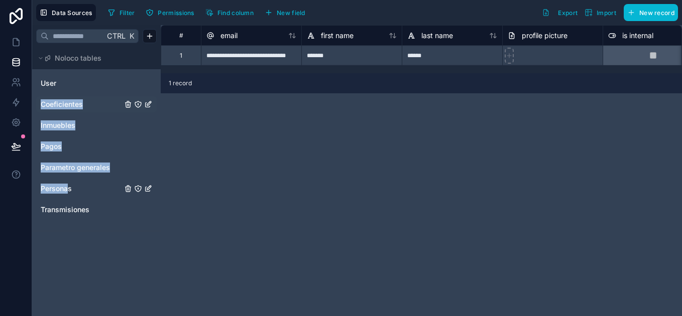
drag, startPoint x: 67, startPoint y: 195, endPoint x: 81, endPoint y: 109, distance: 87.5
click at [81, 109] on div "User Coeficientes Inmuebles Pagos Parametro generales Personas Transmisiones" at bounding box center [96, 146] width 120 height 150
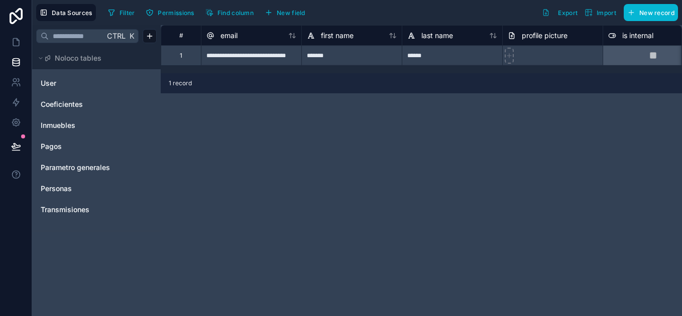
click at [123, 243] on div "Ctrl K Noloco tables User Coeficientes Inmuebles Pagos Parametro generales Pers…" at bounding box center [96, 170] width 128 height 291
